Goal: Check status: Check status

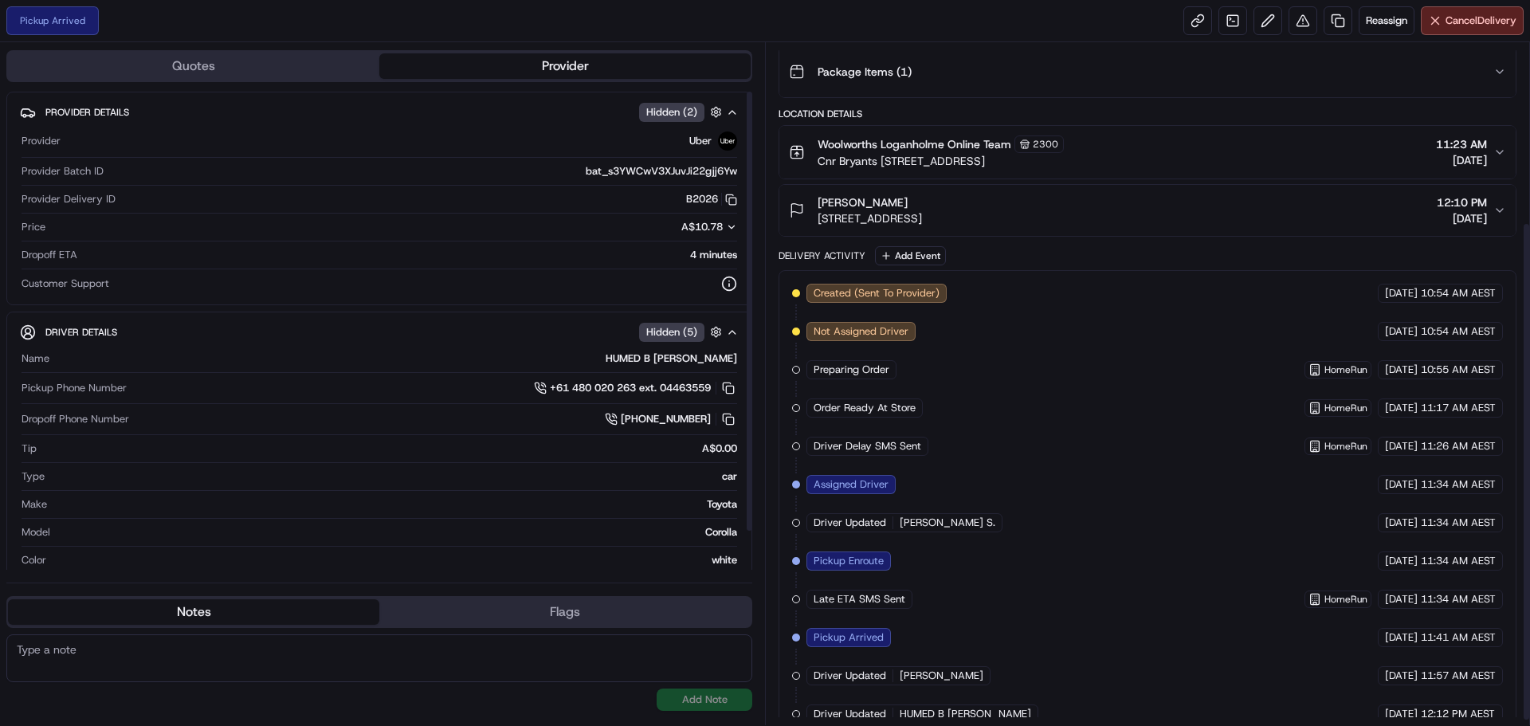
scroll to position [253, 0]
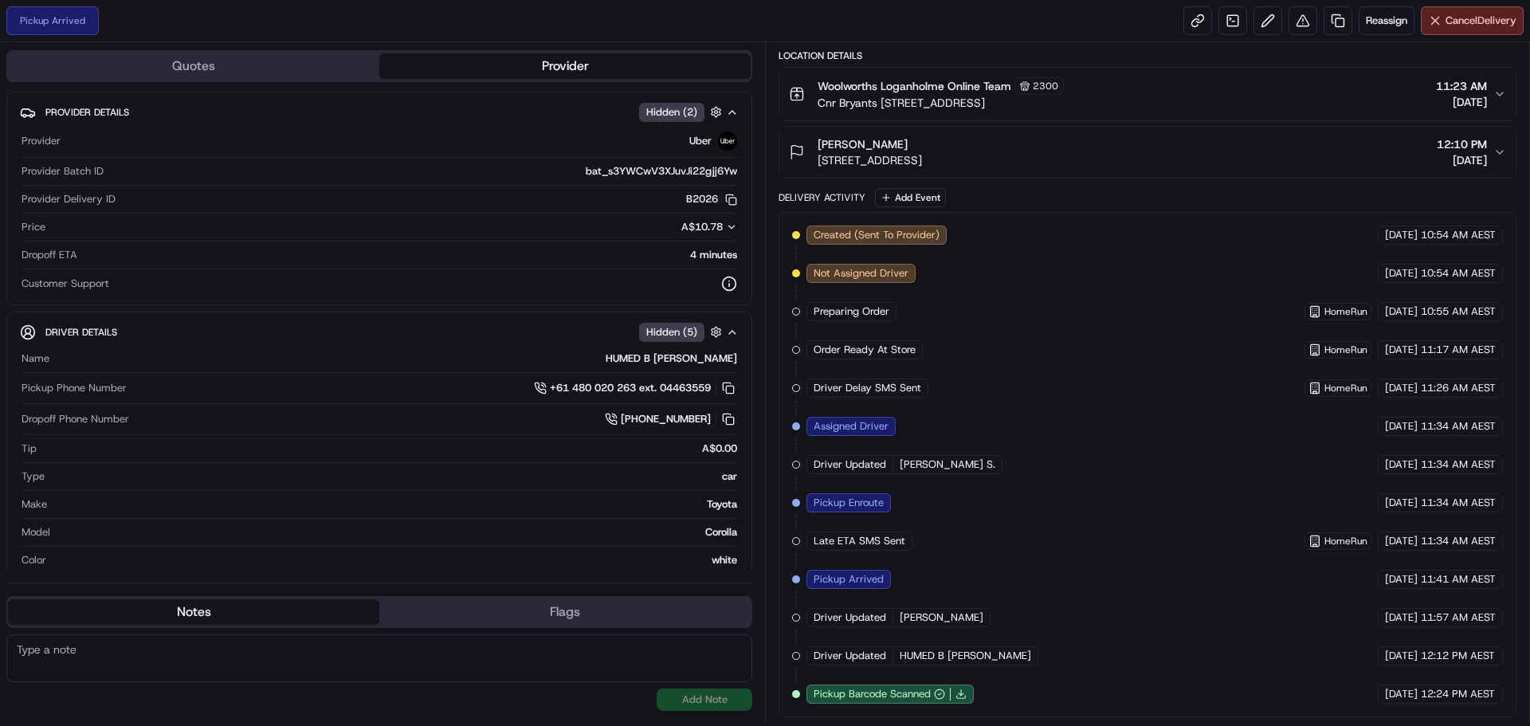
click at [1140, 625] on div "Created (Sent To Provider) Uber [DATE] 10:54 AM AEST Not Assigned Driver Uber […" at bounding box center [1147, 465] width 711 height 478
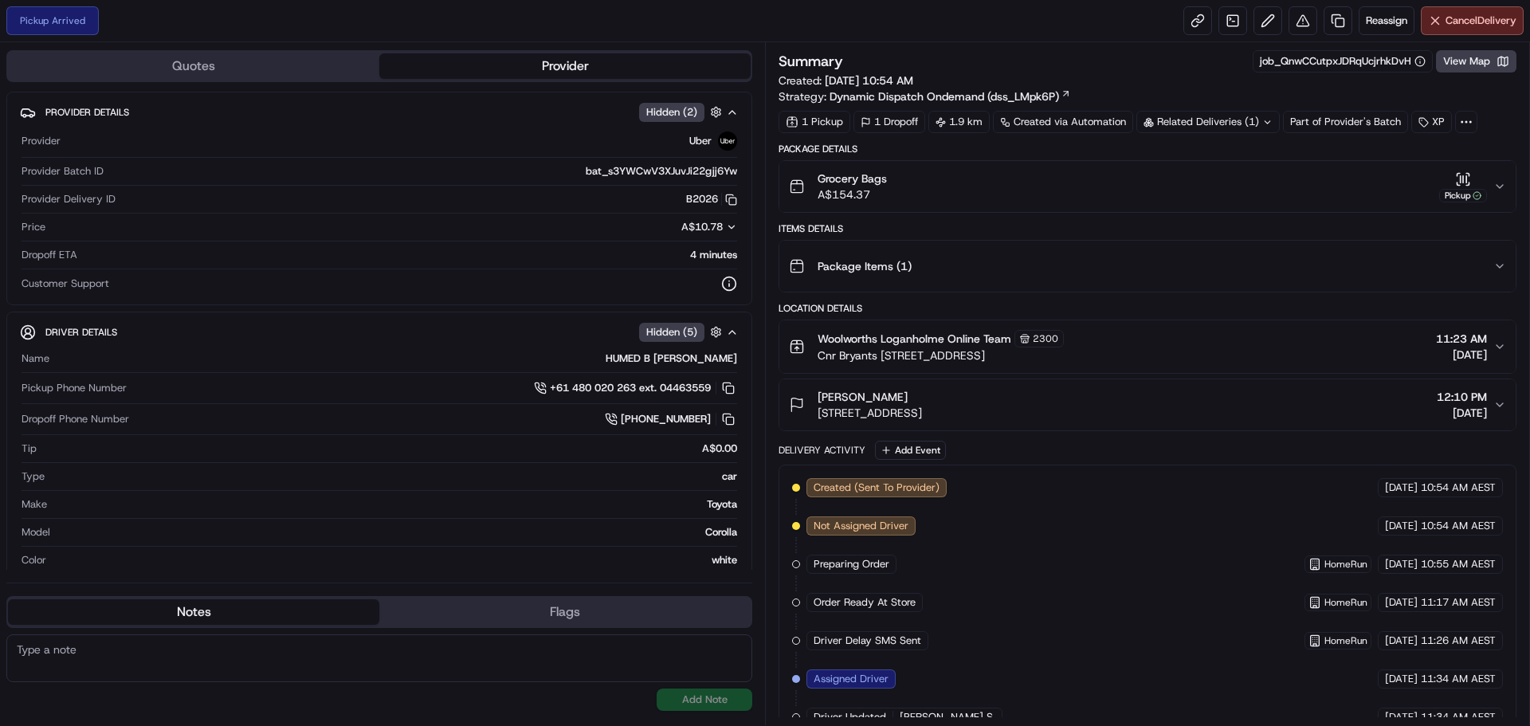
click at [1096, 398] on div "Natalie McKenna 20A Rising St, Shailer Park, QLD 4128, AU 12:10 PM 21/08/2025" at bounding box center [1141, 405] width 704 height 32
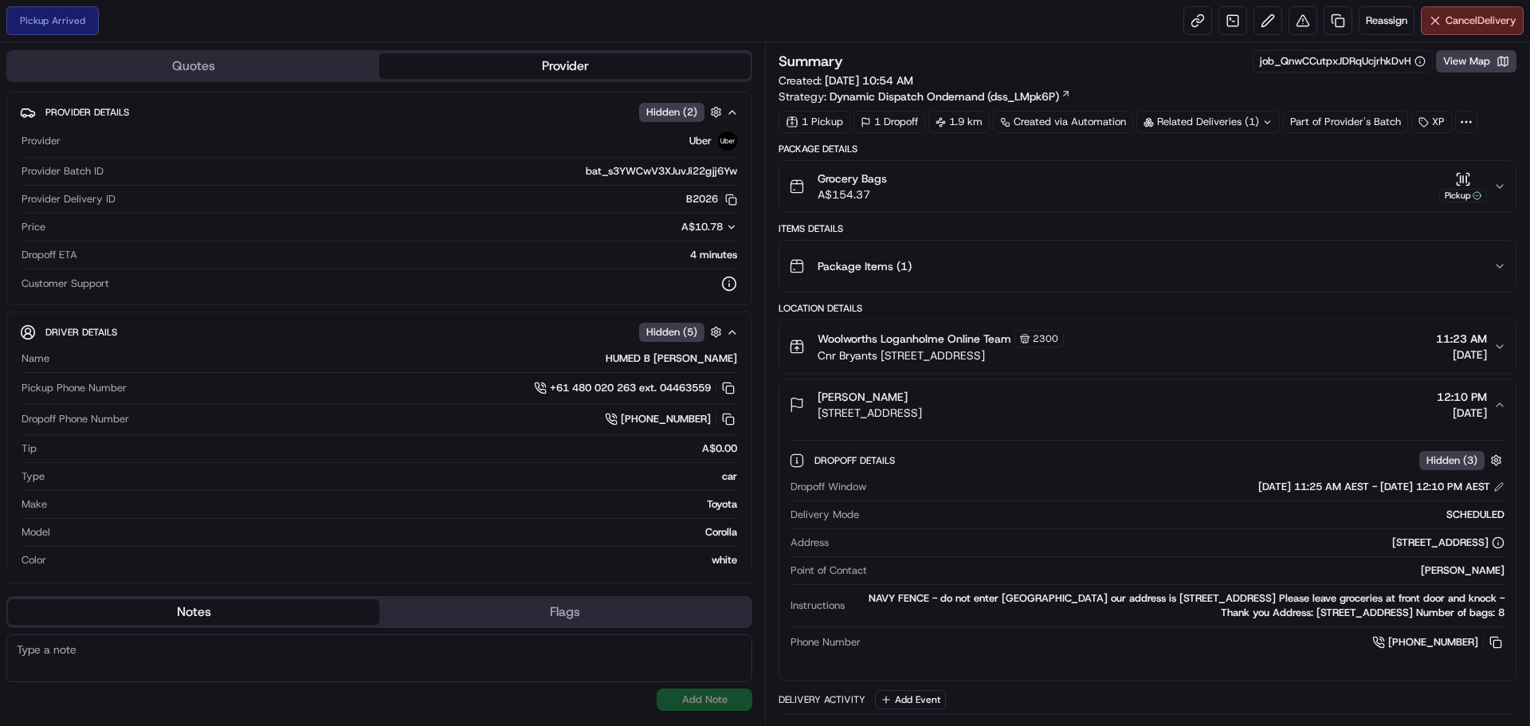
click at [983, 29] on div "Pickup Arrived Reassign Cancel Delivery" at bounding box center [765, 21] width 1530 height 42
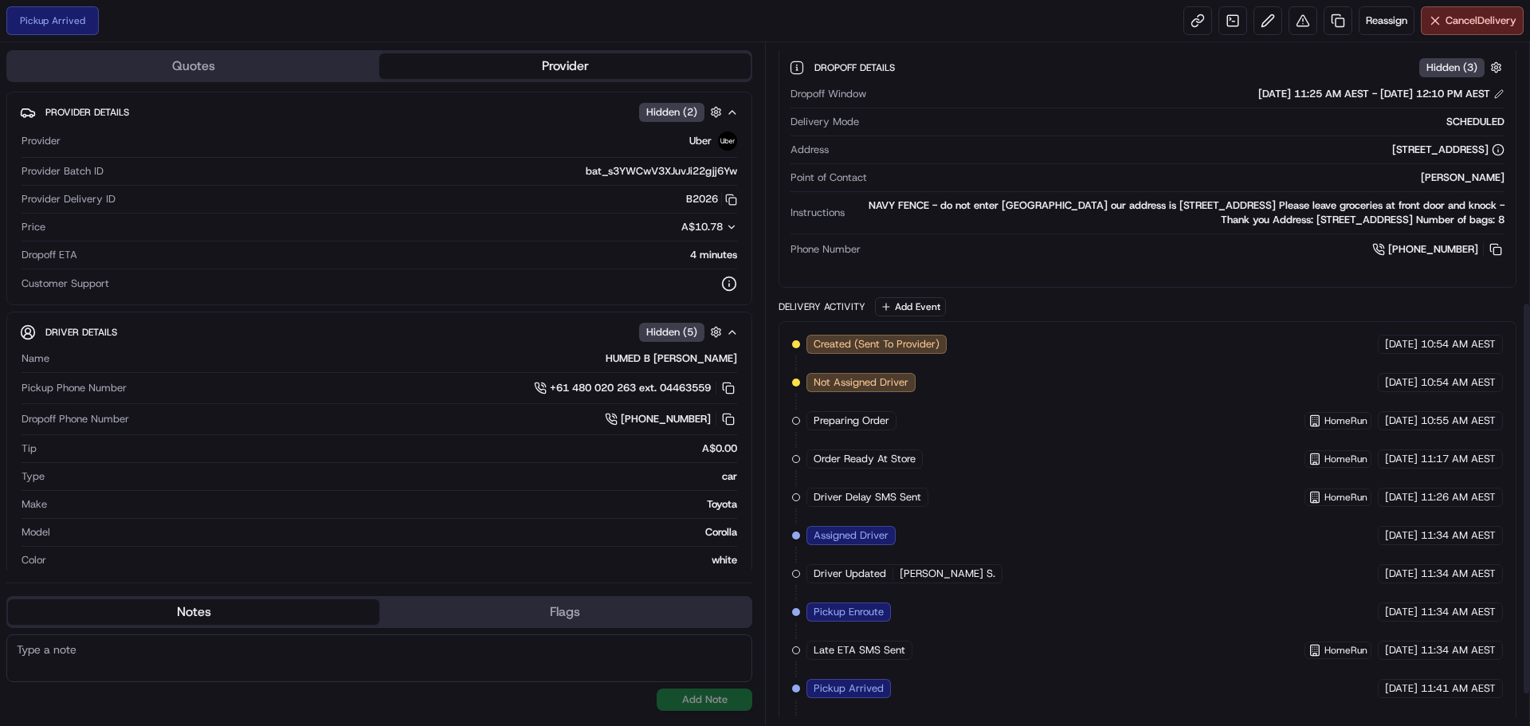
scroll to position [502, 0]
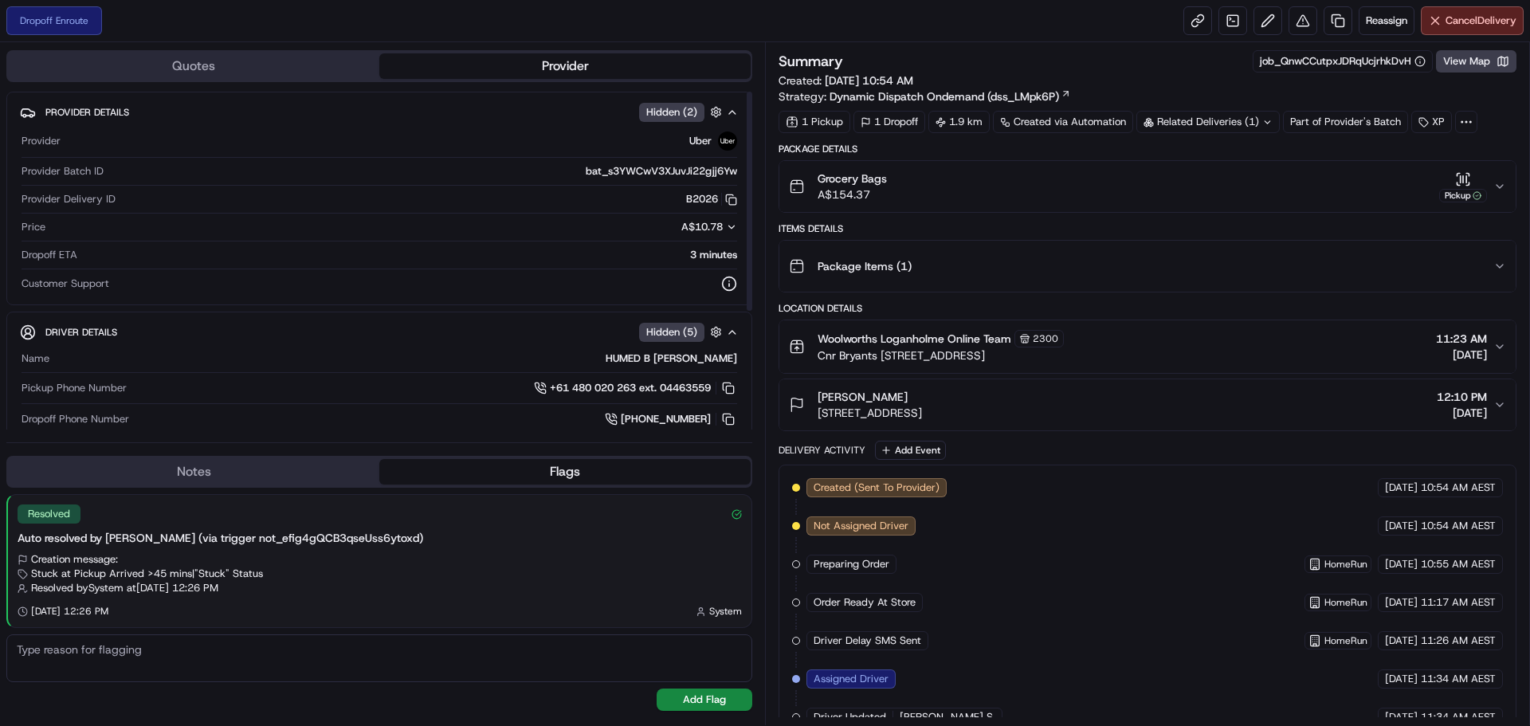
click at [837, 25] on div "Dropoff Enroute Reassign Cancel Delivery" at bounding box center [765, 21] width 1530 height 42
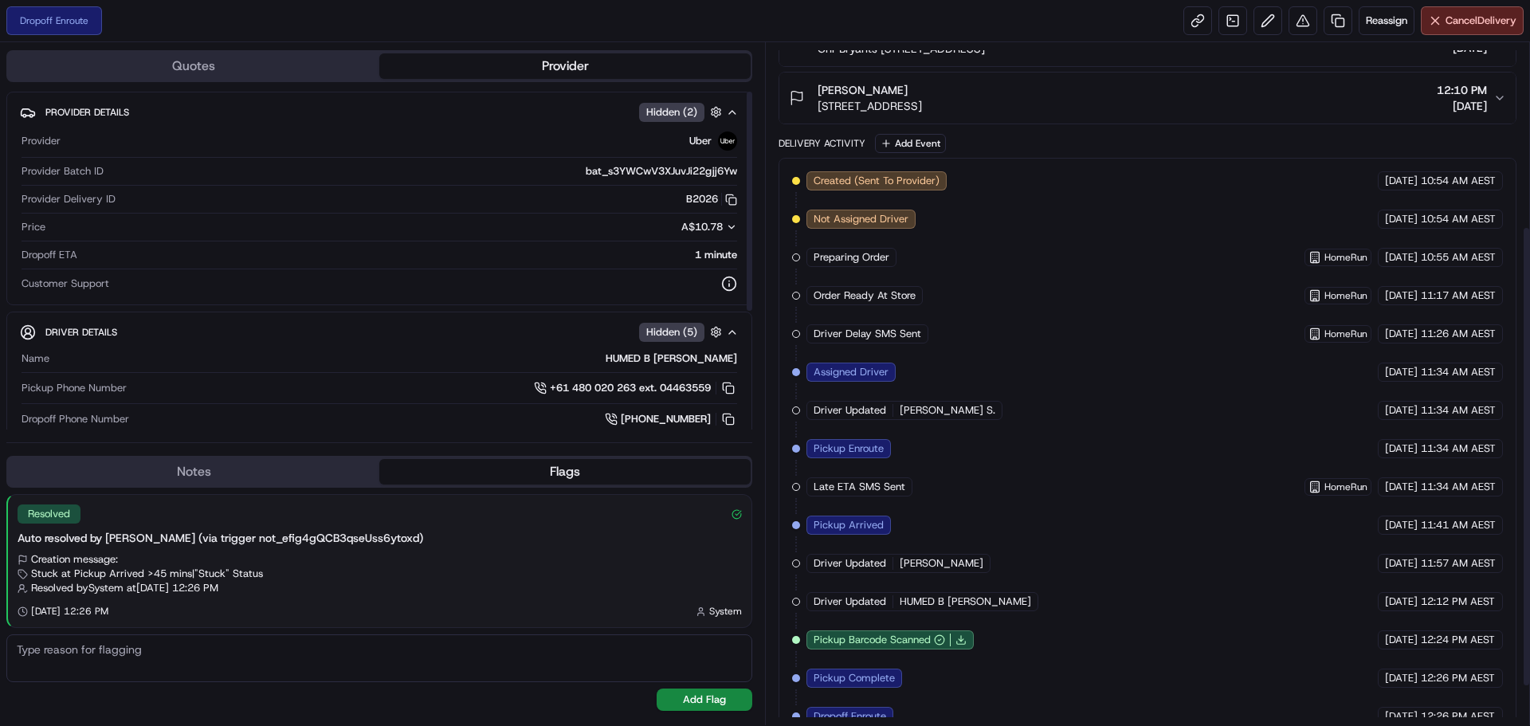
scroll to position [329, 0]
